Goal: Task Accomplishment & Management: Use online tool/utility

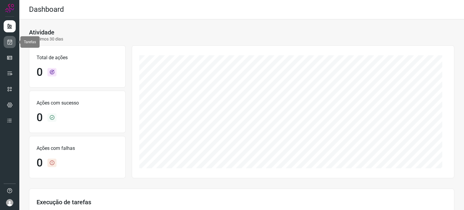
click at [13, 40] on link at bounding box center [10, 42] width 12 height 12
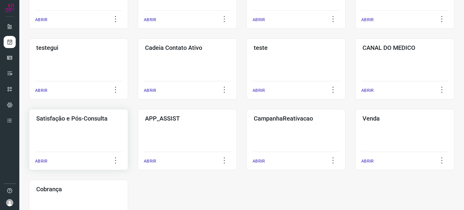
click at [79, 136] on div "Satisfação e Pós-Consulta ABRIR" at bounding box center [78, 139] width 99 height 61
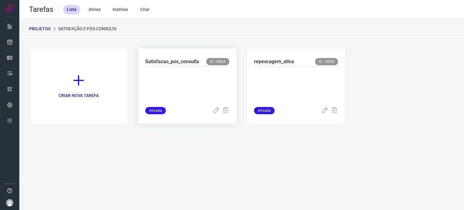
click at [193, 81] on p at bounding box center [187, 85] width 84 height 30
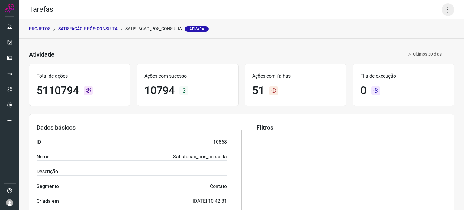
click at [445, 8] on icon at bounding box center [448, 9] width 13 height 13
click at [425, 37] on li "Executar" at bounding box center [422, 40] width 55 height 10
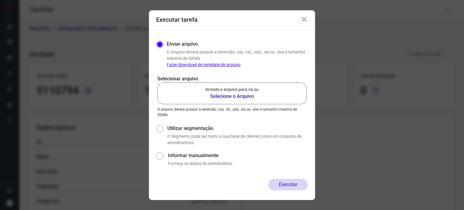
click at [260, 90] on label "Arraste o arquivo para cá ou Selecione o Arquivo" at bounding box center [231, 94] width 149 height 22
click at [0, 0] on input "Arraste o arquivo para cá ou Selecione o Arquivo" at bounding box center [0, 0] width 0 height 0
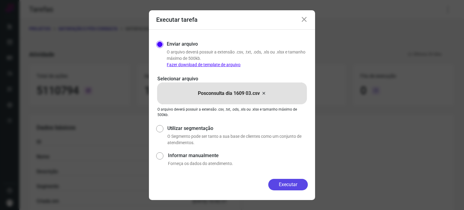
click at [279, 183] on button "Executar" at bounding box center [288, 184] width 40 height 11
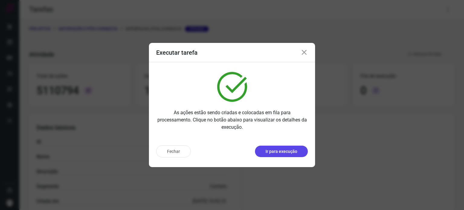
click at [266, 150] on p "Ir para execução" at bounding box center [282, 151] width 32 height 6
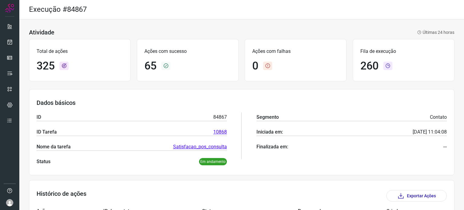
click at [187, 88] on div "Atividade Últimas 24 horas Total de ações 325 Ações com sucesso 65 Ações com fa…" at bounding box center [241, 208] width 445 height 378
